Goal: Information Seeking & Learning: Find specific page/section

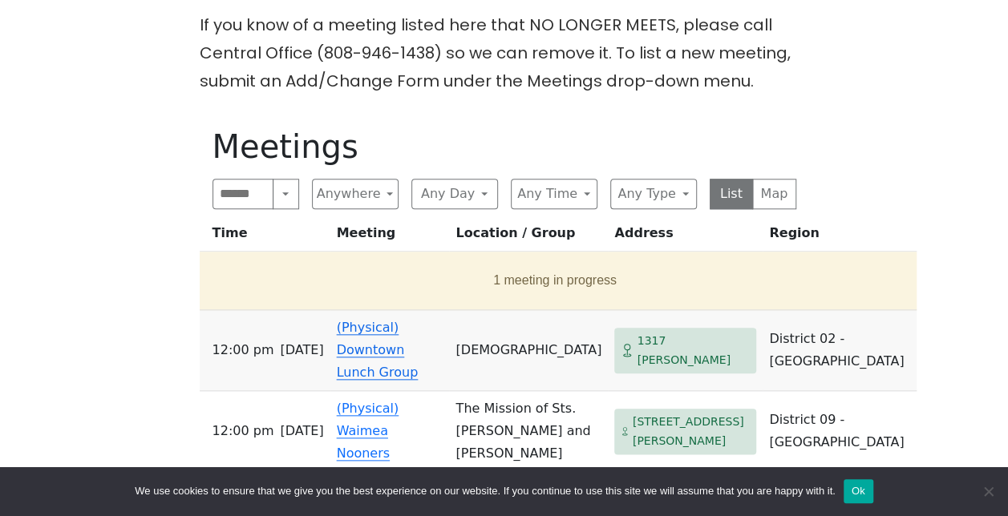
scroll to position [692, 0]
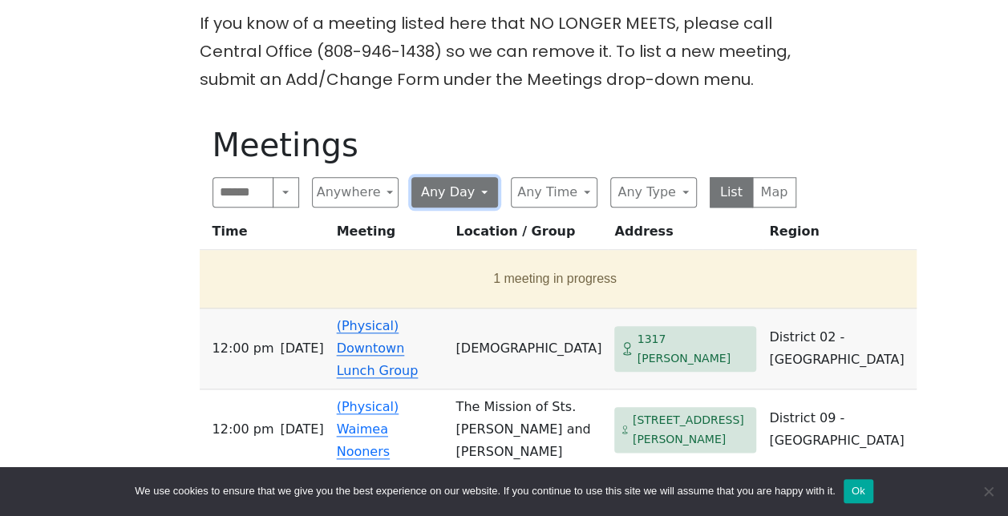
click at [486, 177] on button "Any Day" at bounding box center [454, 192] width 87 height 30
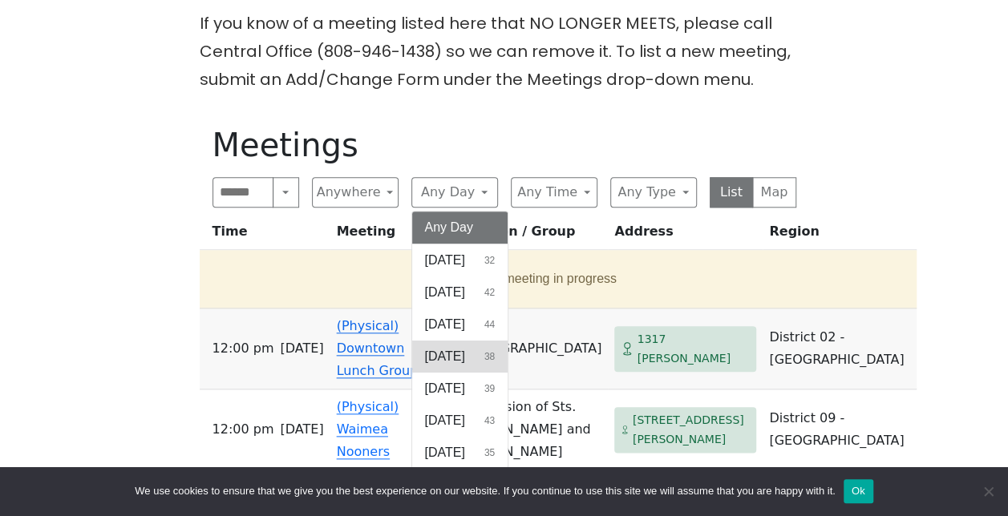
click at [458, 347] on span "[DATE]" at bounding box center [445, 356] width 40 height 19
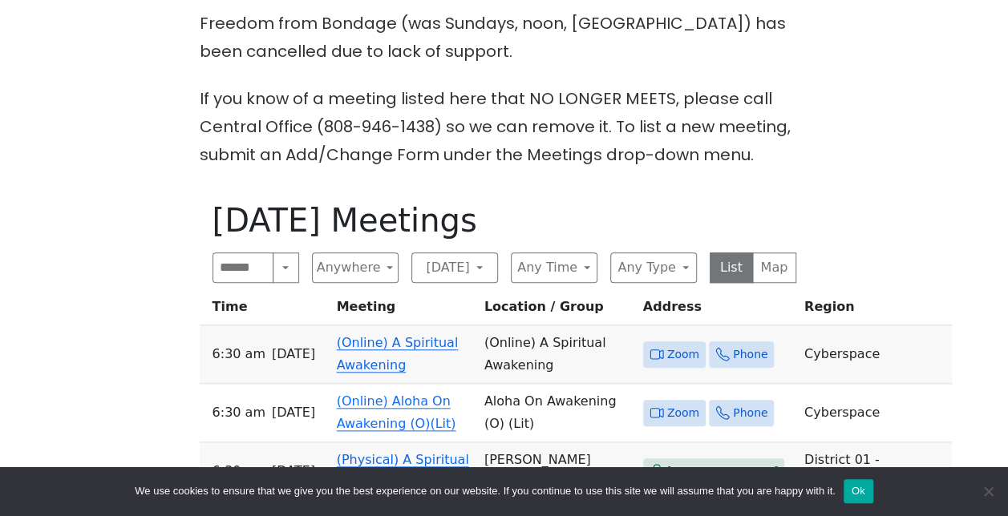
scroll to position [616, 0]
click at [388, 253] on button "Anywhere" at bounding box center [355, 268] width 87 height 30
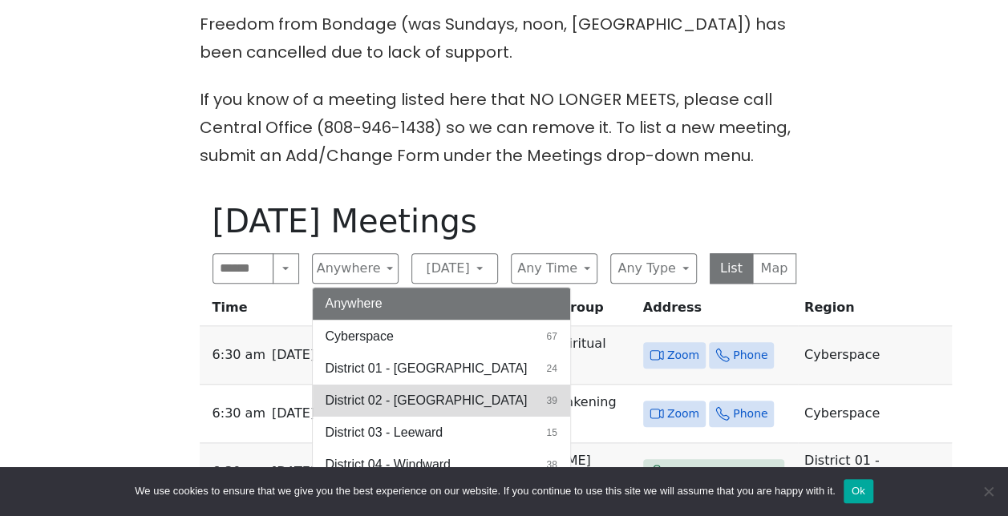
click at [406, 391] on span "District 02 - [GEOGRAPHIC_DATA]" at bounding box center [426, 400] width 202 height 19
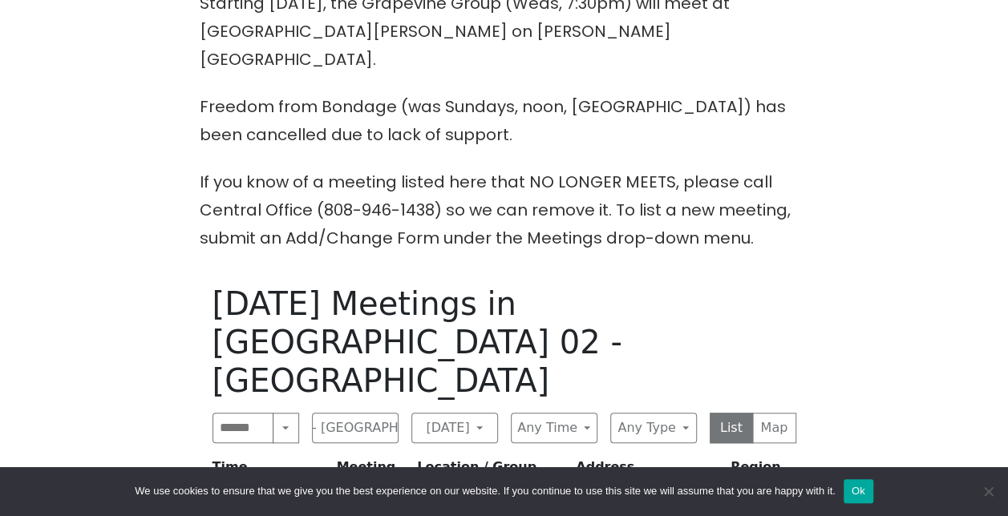
scroll to position [532, 0]
click at [476, 414] on button "[DATE]" at bounding box center [454, 429] width 87 height 30
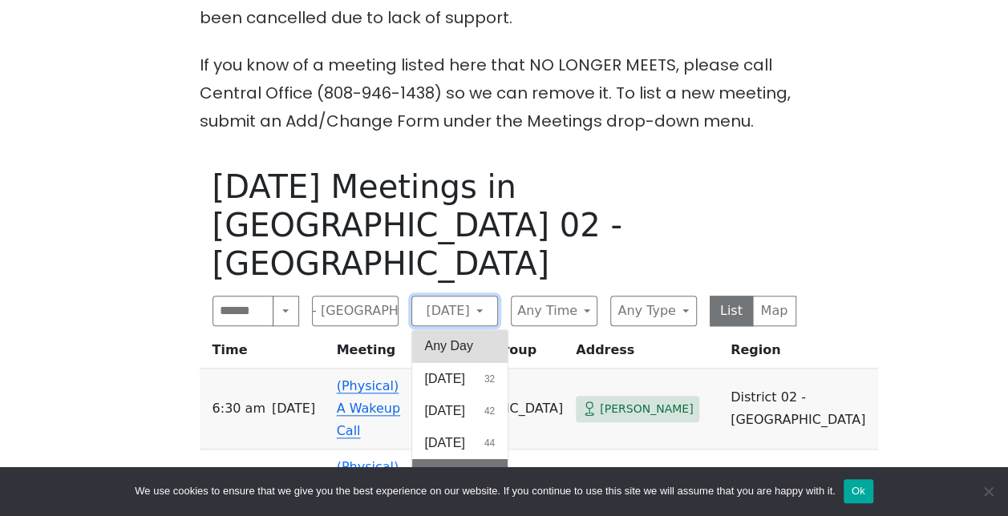
scroll to position [651, 0]
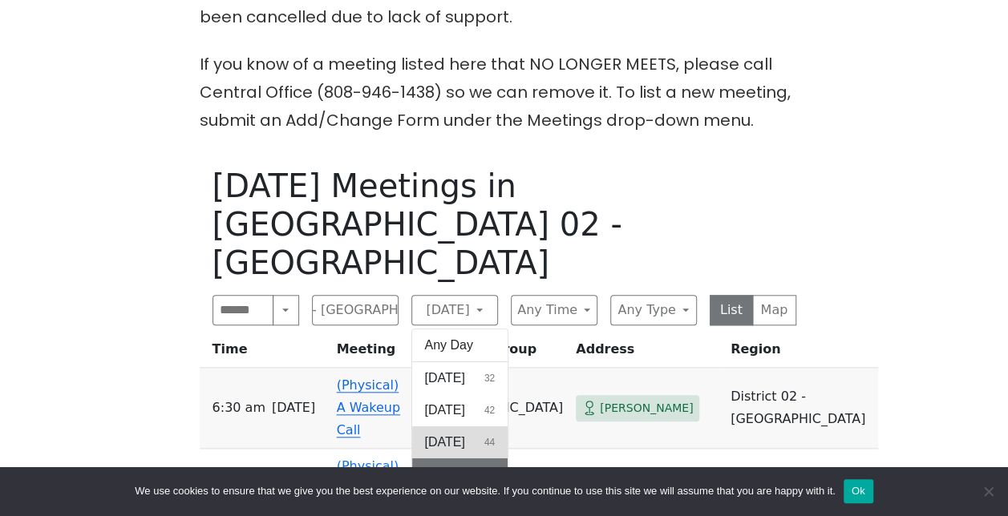
click at [465, 433] on span "[DATE]" at bounding box center [445, 442] width 40 height 19
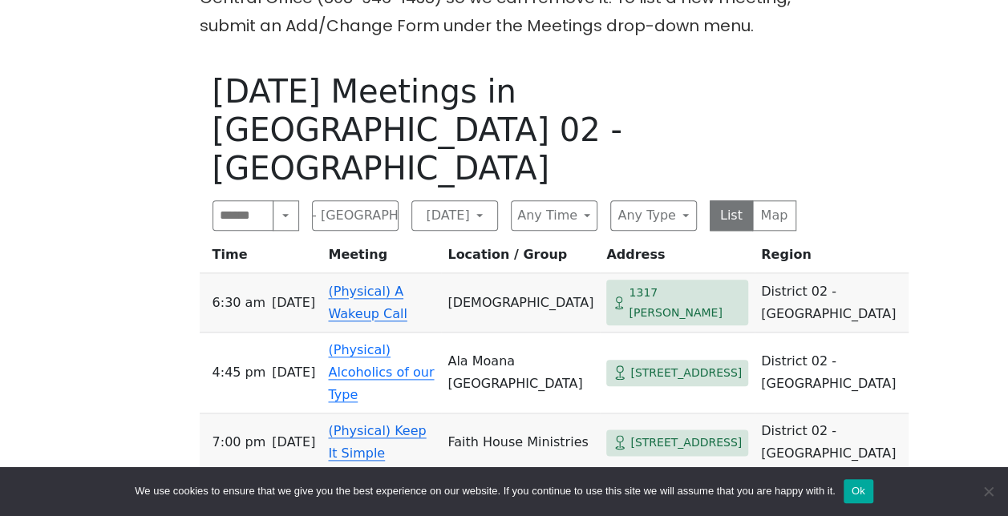
scroll to position [745, 0]
click at [372, 201] on button "District 02 - [GEOGRAPHIC_DATA]" at bounding box center [355, 216] width 87 height 30
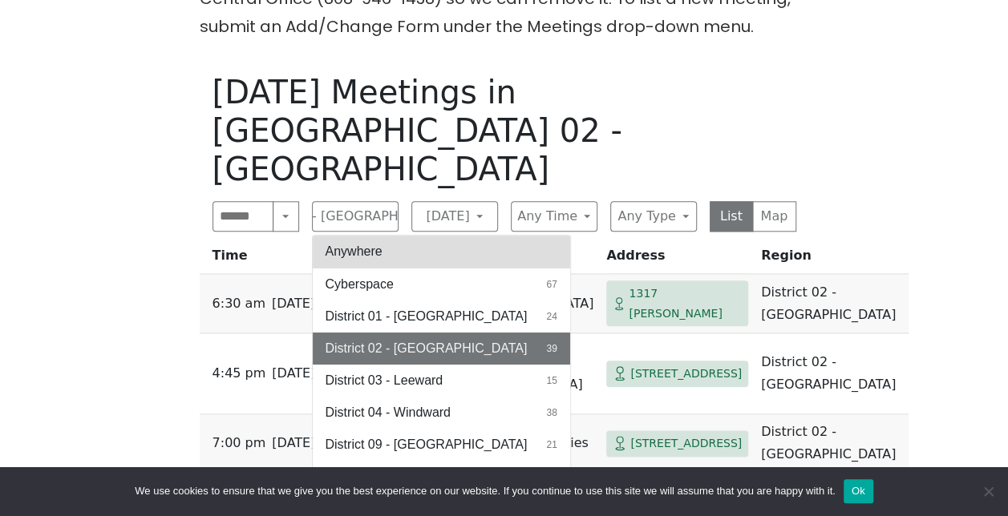
click at [391, 236] on button "Anywhere" at bounding box center [441, 252] width 257 height 32
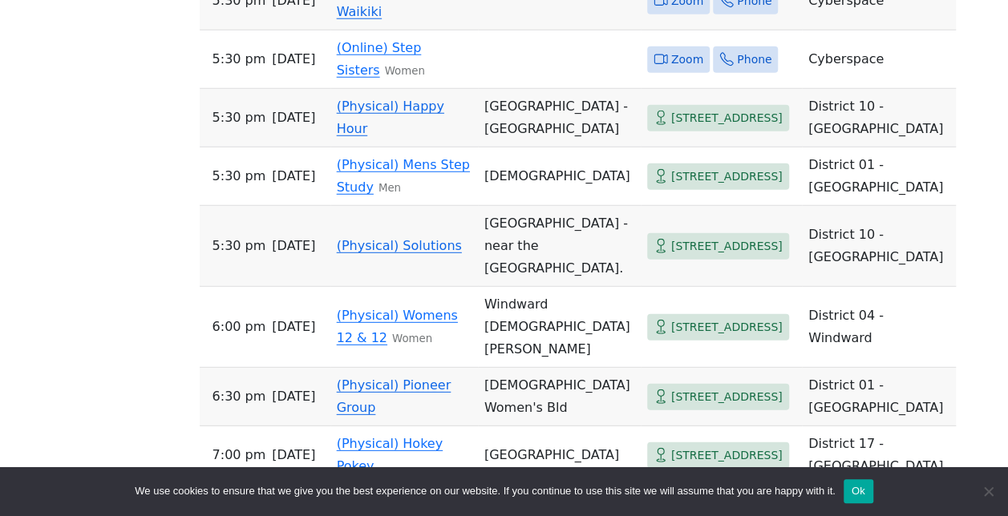
scroll to position [2151, 0]
click at [512, 205] on td "[DEMOGRAPHIC_DATA]" at bounding box center [559, 176] width 163 height 59
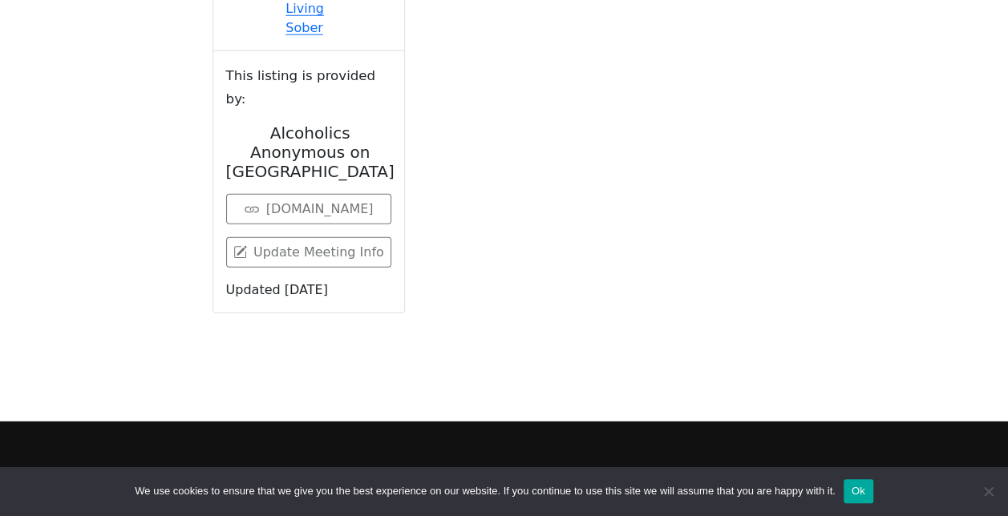
scroll to position [777, 0]
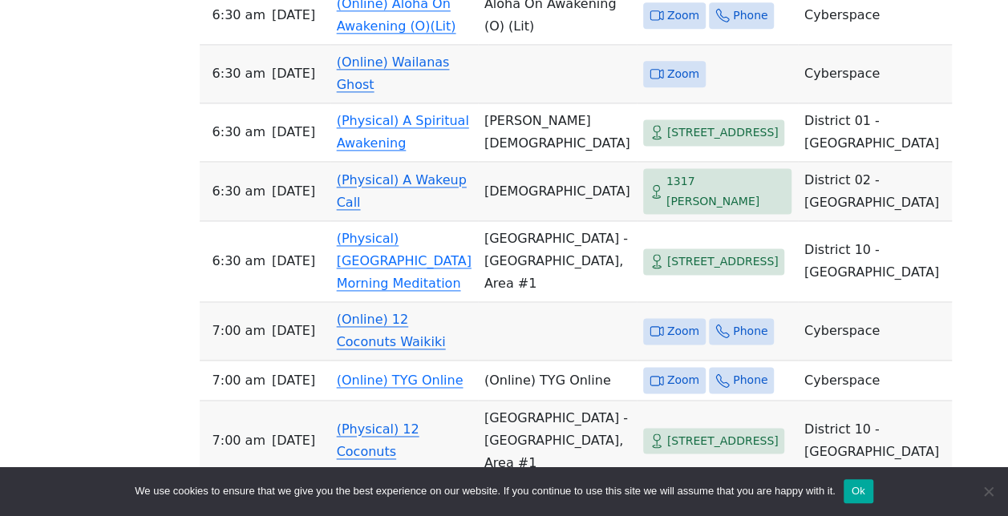
scroll to position [581, 0]
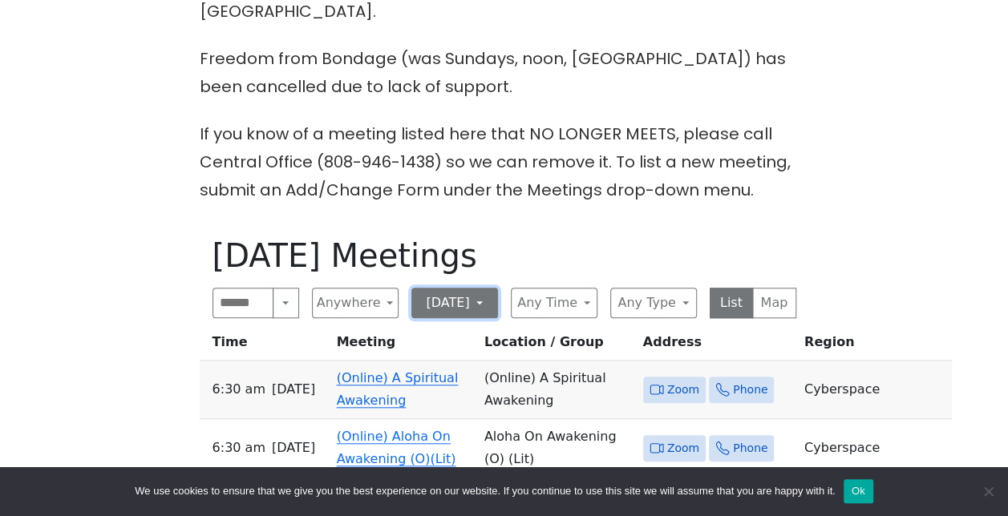
click at [471, 288] on button "[DATE]" at bounding box center [454, 303] width 87 height 30
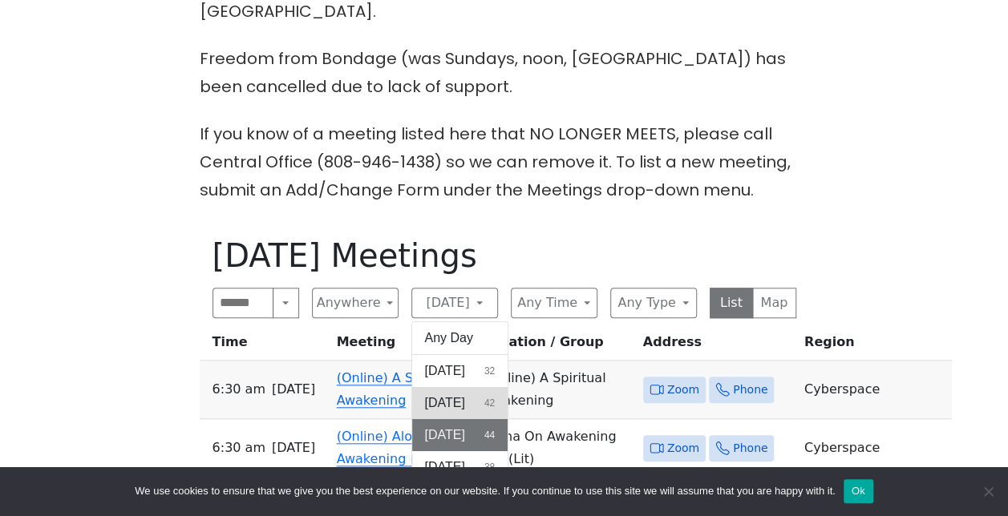
click at [452, 394] on span "[DATE]" at bounding box center [445, 403] width 40 height 19
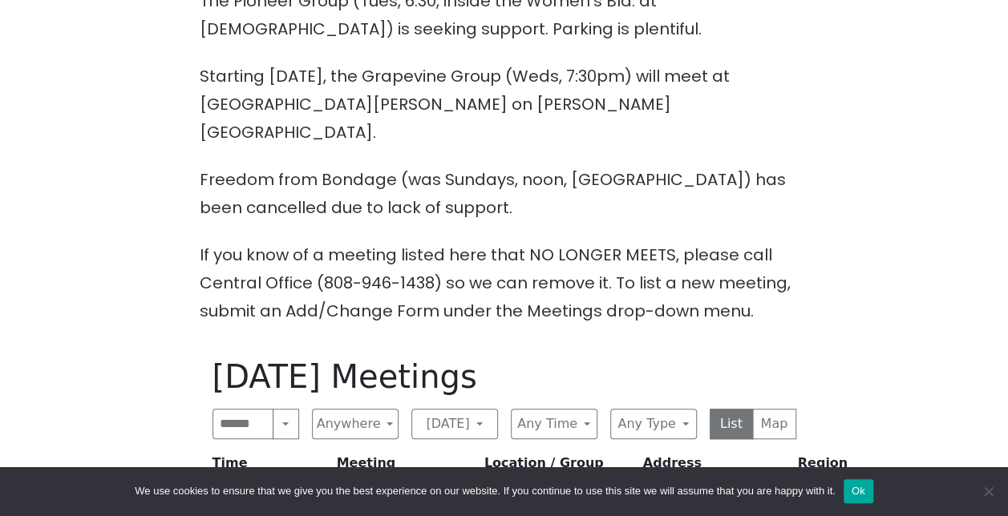
scroll to position [550, 0]
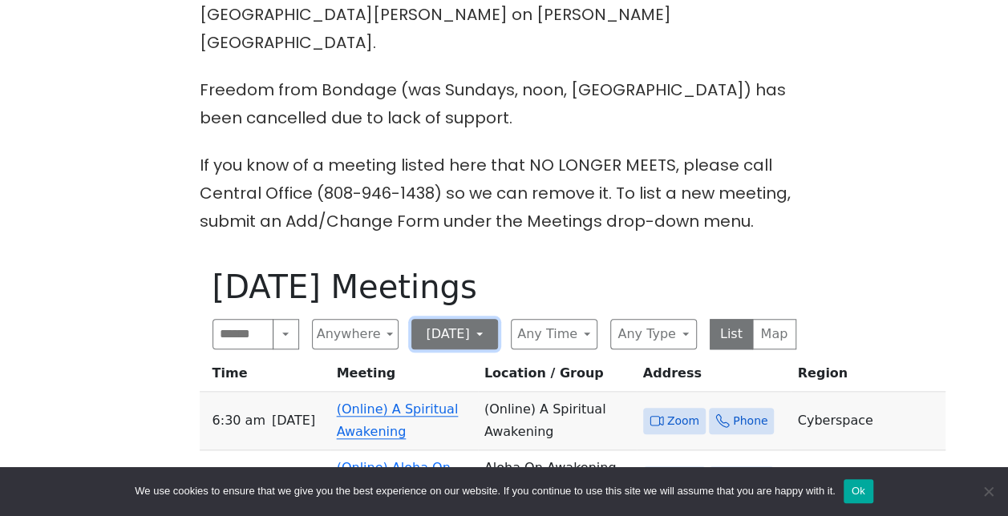
click at [485, 319] on button "[DATE]" at bounding box center [454, 334] width 87 height 30
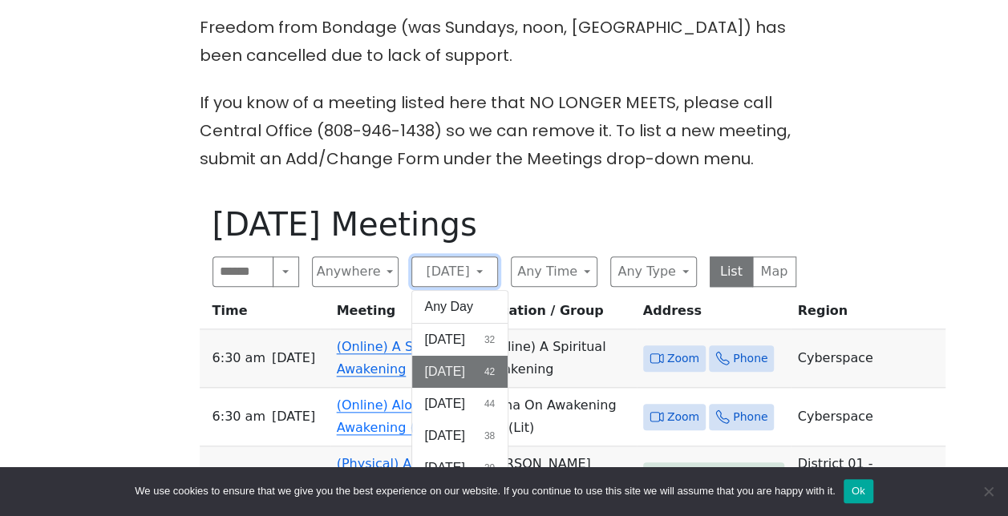
scroll to position [615, 0]
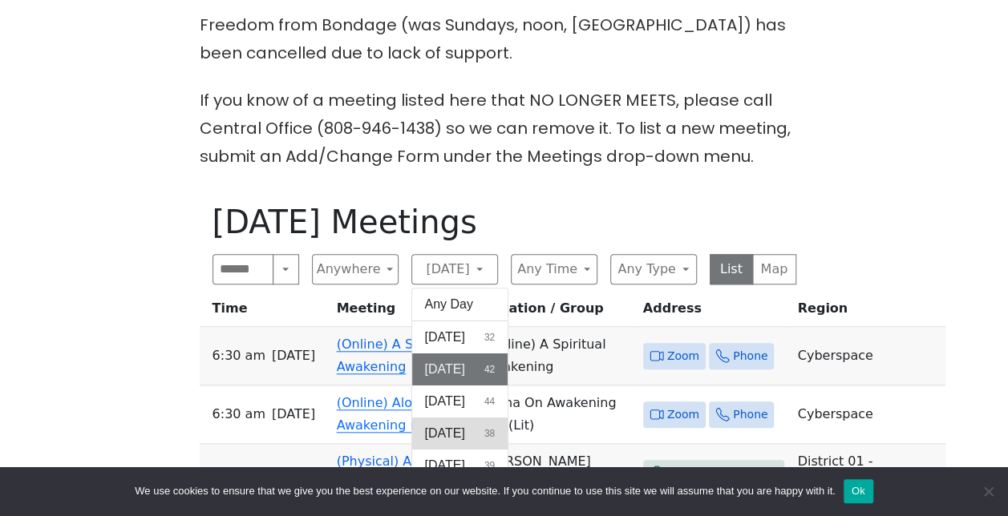
click at [465, 424] on span "[DATE]" at bounding box center [445, 433] width 40 height 19
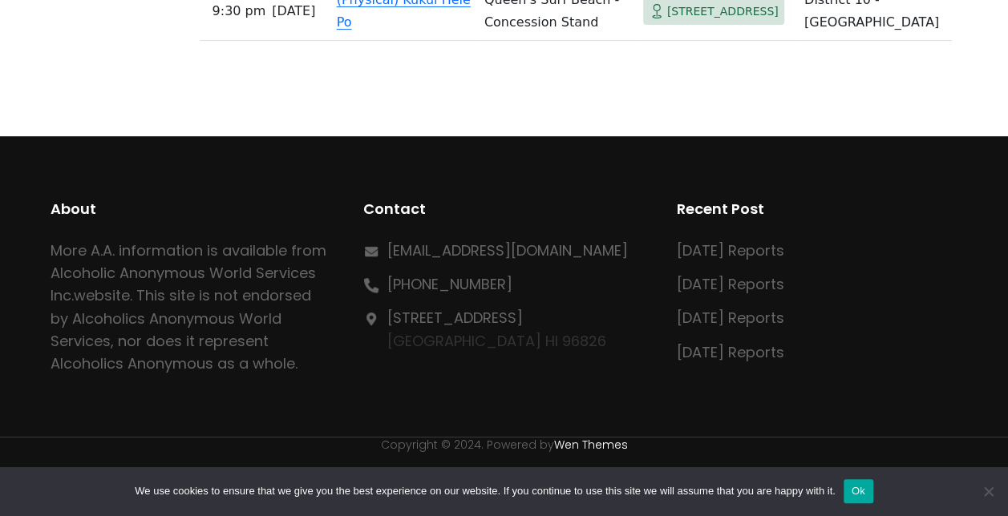
scroll to position [3353, 0]
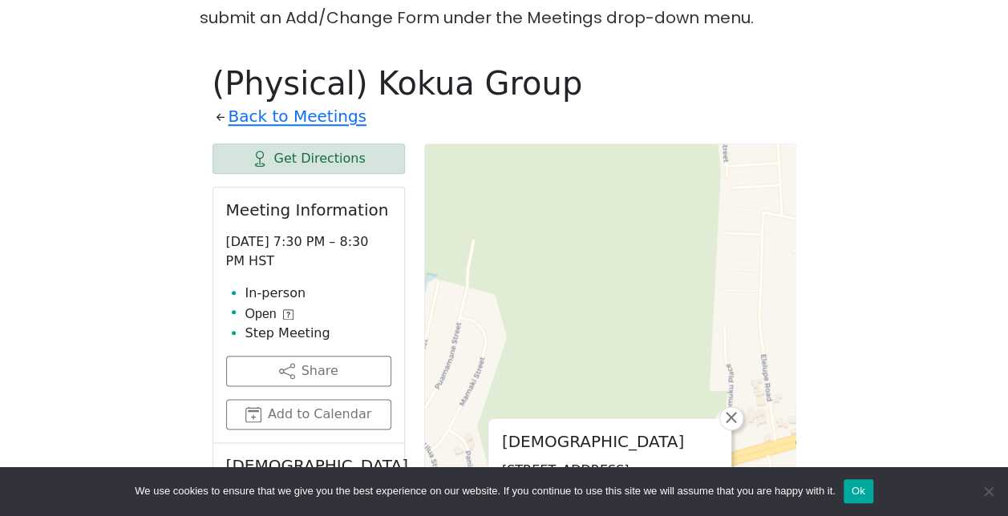
scroll to position [750, 0]
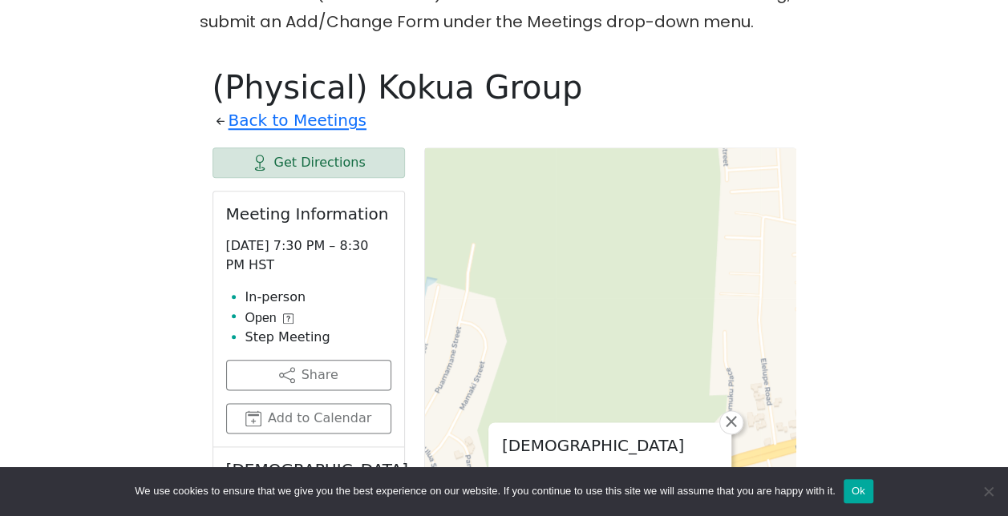
click at [283, 313] on icon at bounding box center [288, 318] width 10 height 10
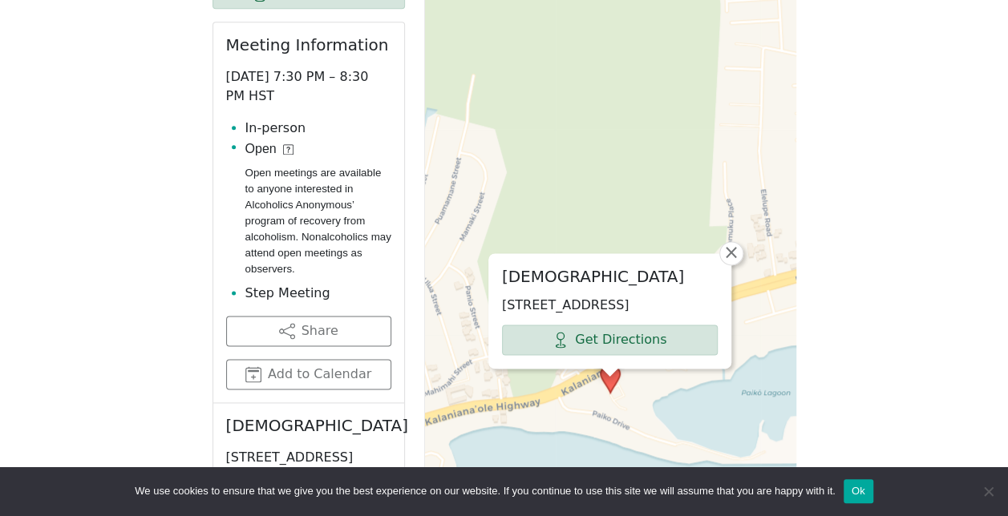
scroll to position [918, 0]
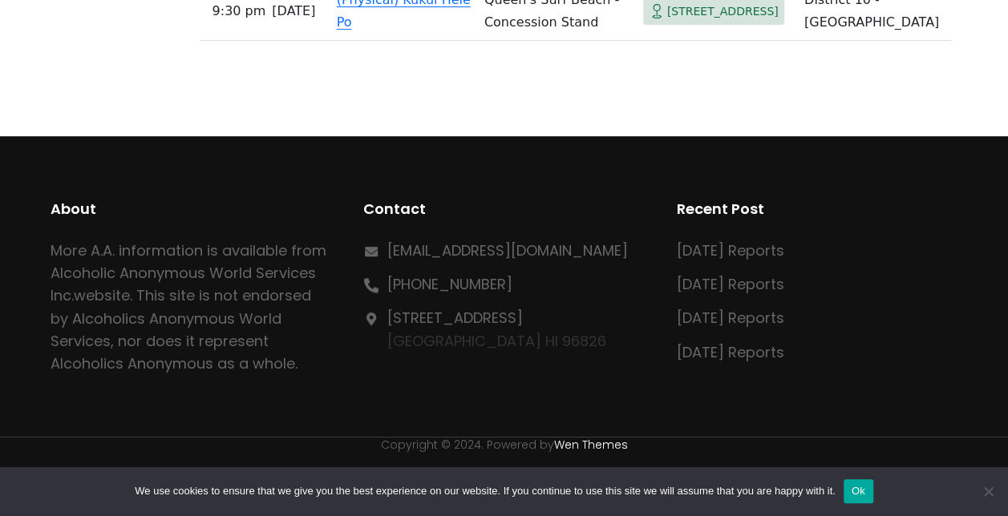
scroll to position [3458, 0]
